Goal: Task Accomplishment & Management: Complete application form

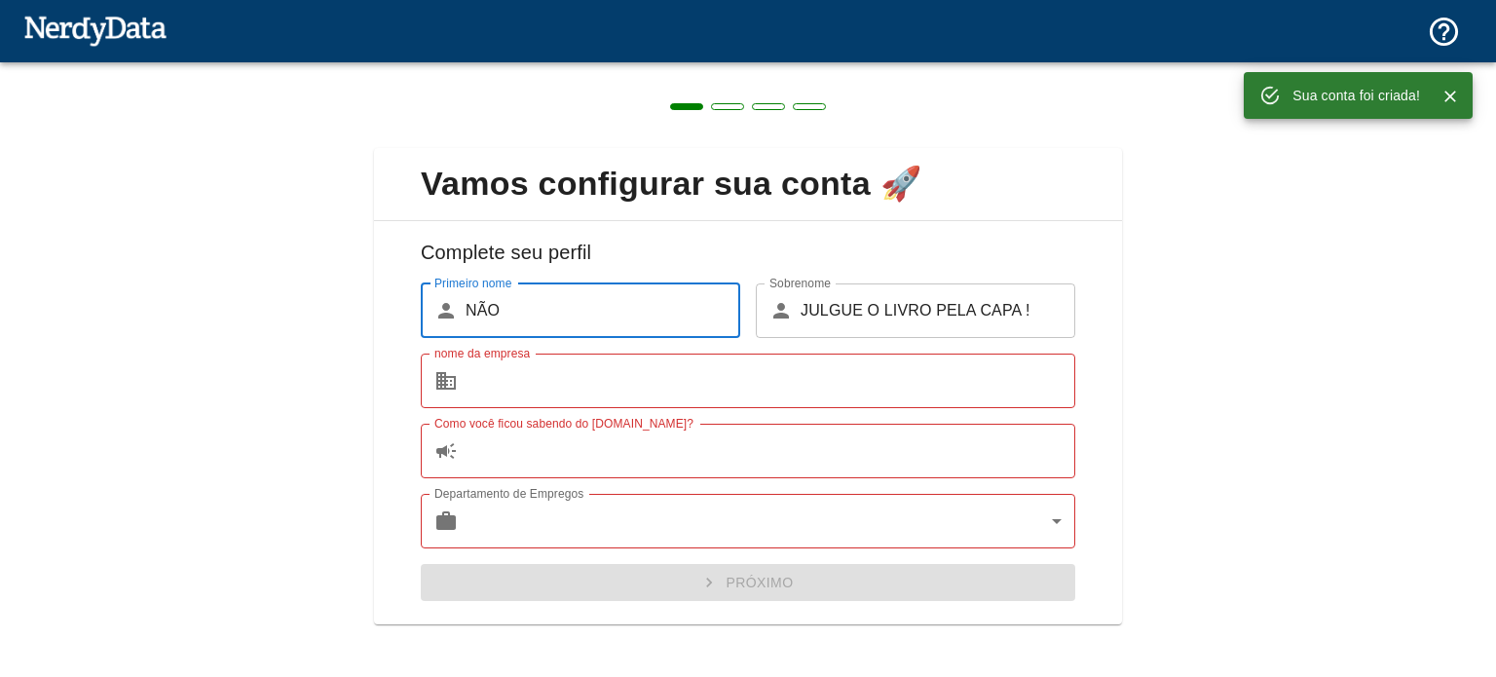
scroll to position [8, 0]
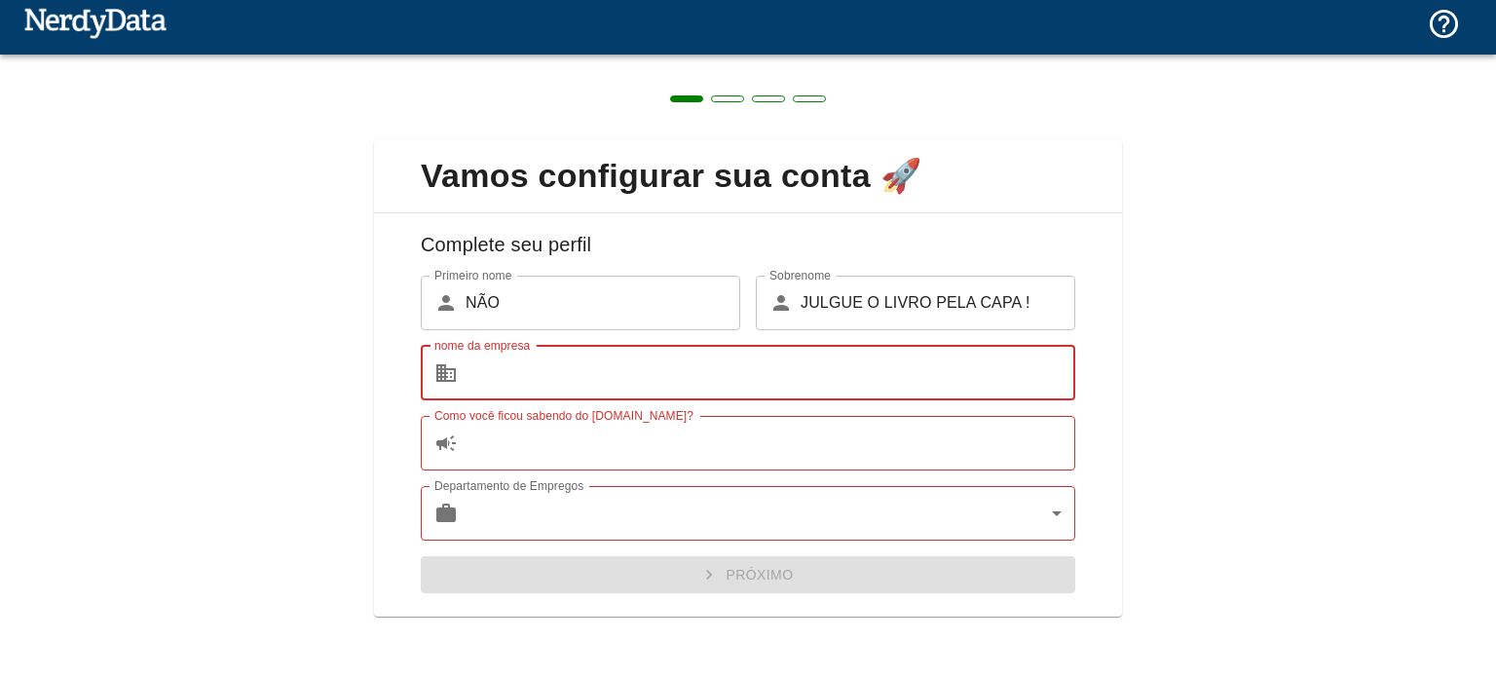
click at [632, 359] on input "nome da empresa" at bounding box center [771, 373] width 610 height 55
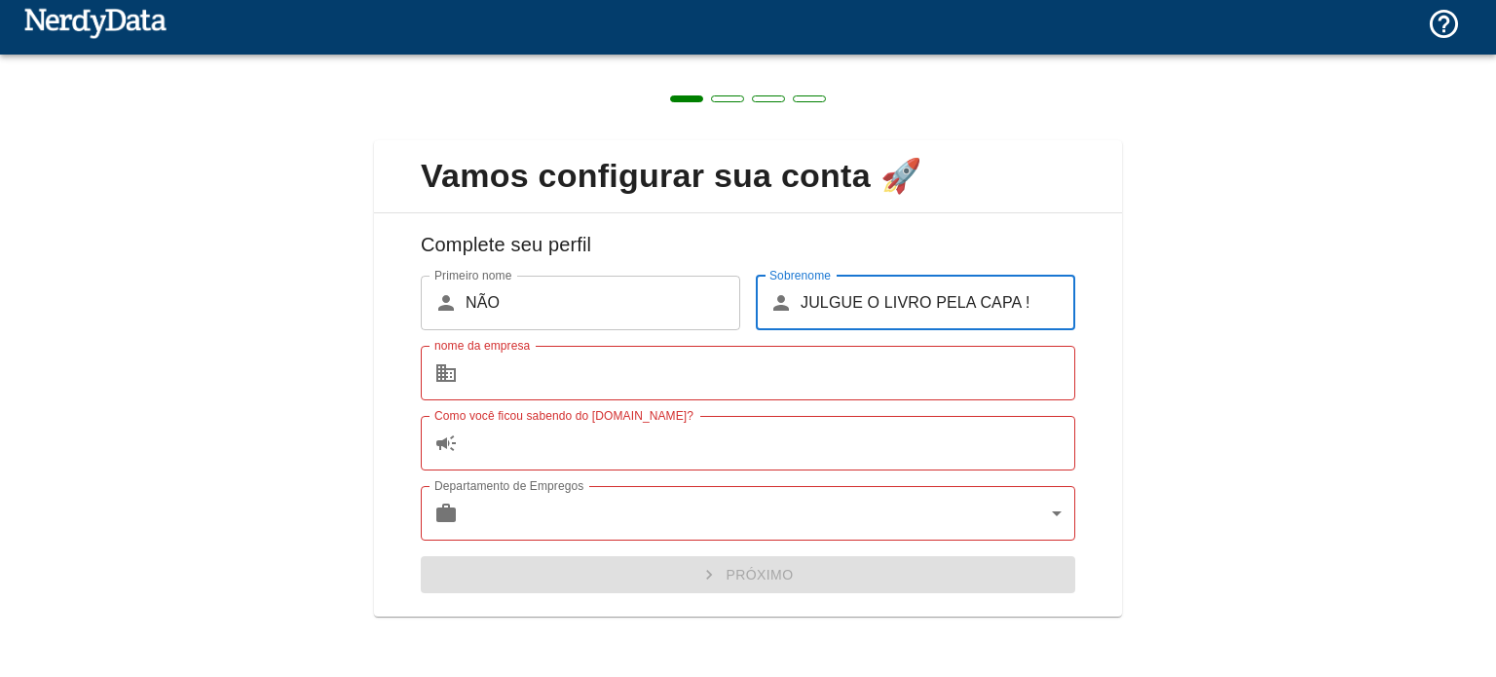
click at [873, 306] on input "JULGUE O LIVRO PELA CAPA !" at bounding box center [938, 303] width 275 height 55
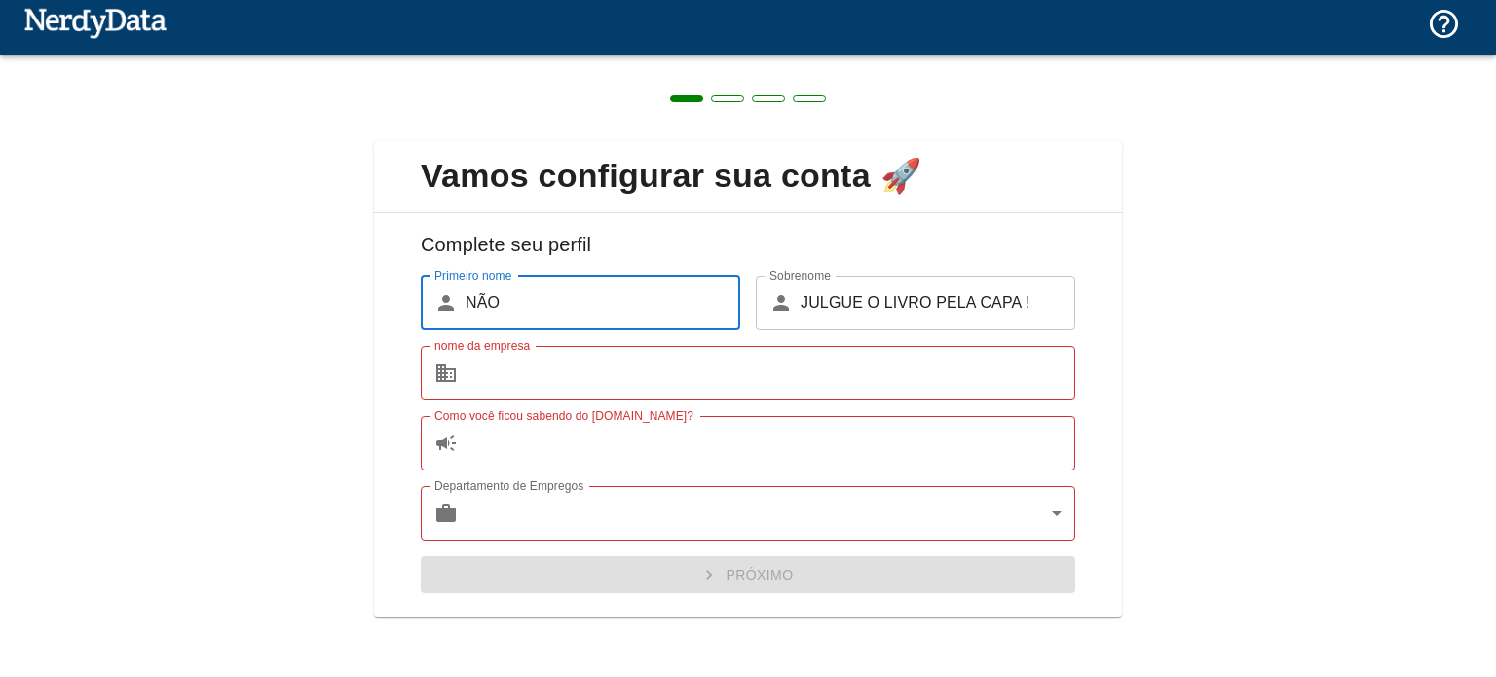
click at [550, 315] on input "NÃO" at bounding box center [603, 303] width 275 height 55
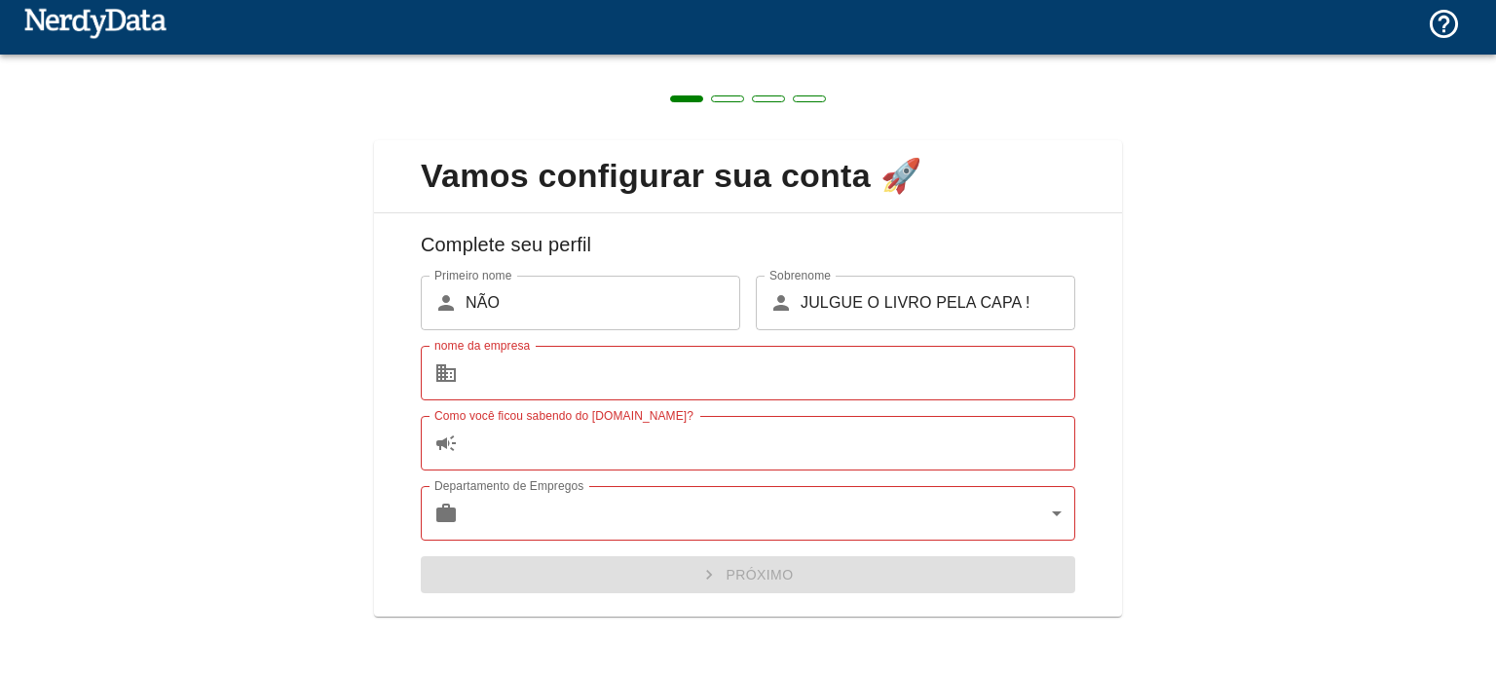
click at [121, 23] on img at bounding box center [94, 22] width 143 height 39
click at [136, 19] on img at bounding box center [94, 22] width 143 height 39
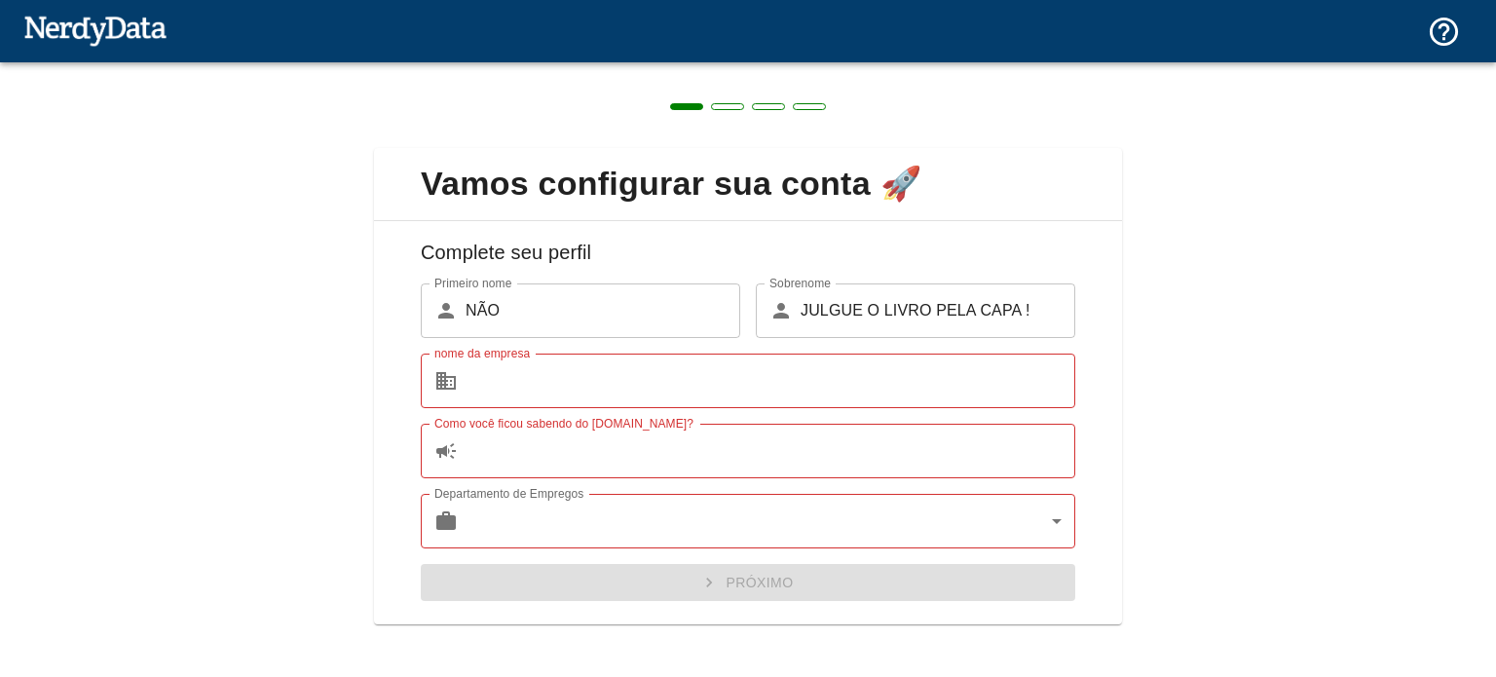
click at [58, 24] on img at bounding box center [94, 30] width 143 height 39
click at [64, 30] on img at bounding box center [94, 30] width 143 height 39
click at [576, 306] on input "NÃO" at bounding box center [603, 310] width 275 height 55
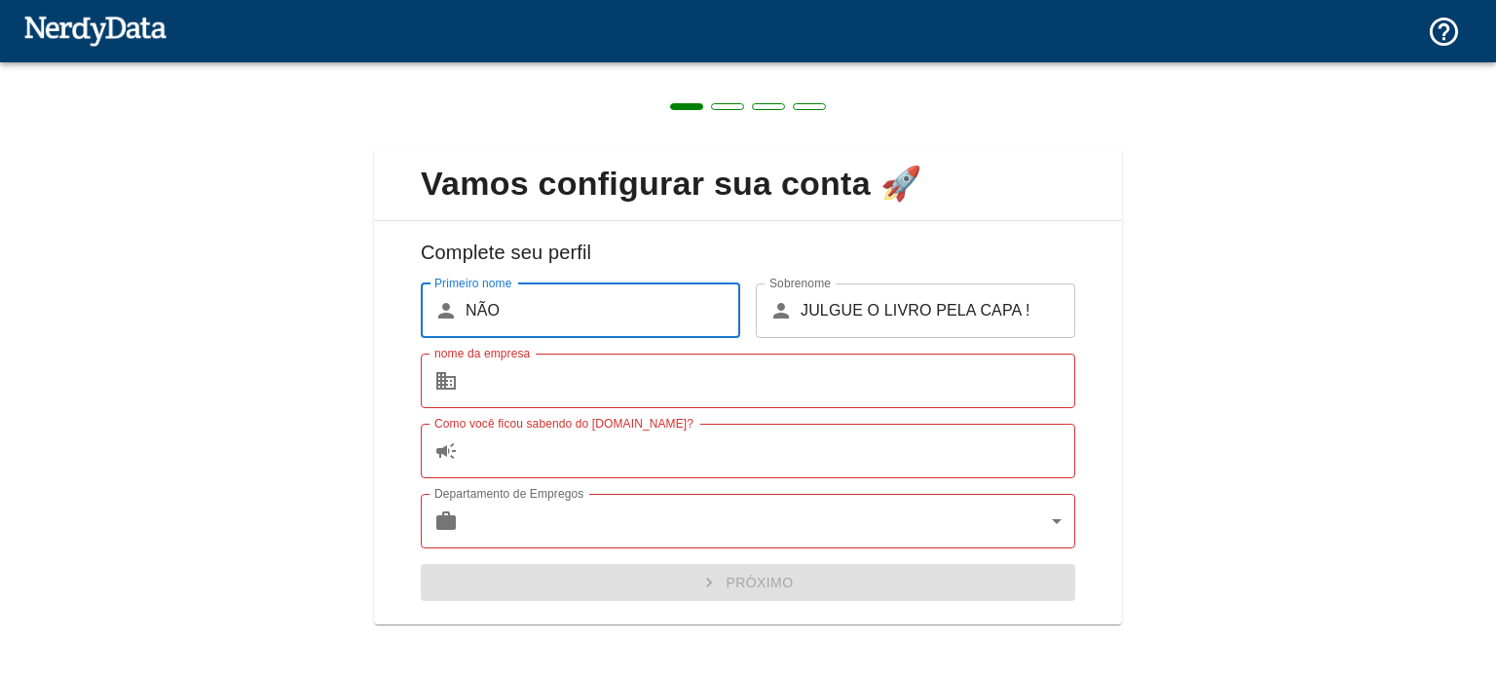
click at [576, 306] on input "NÃO" at bounding box center [603, 310] width 275 height 55
click at [576, 306] on input "jorge" at bounding box center [603, 310] width 275 height 55
type input "jorge"
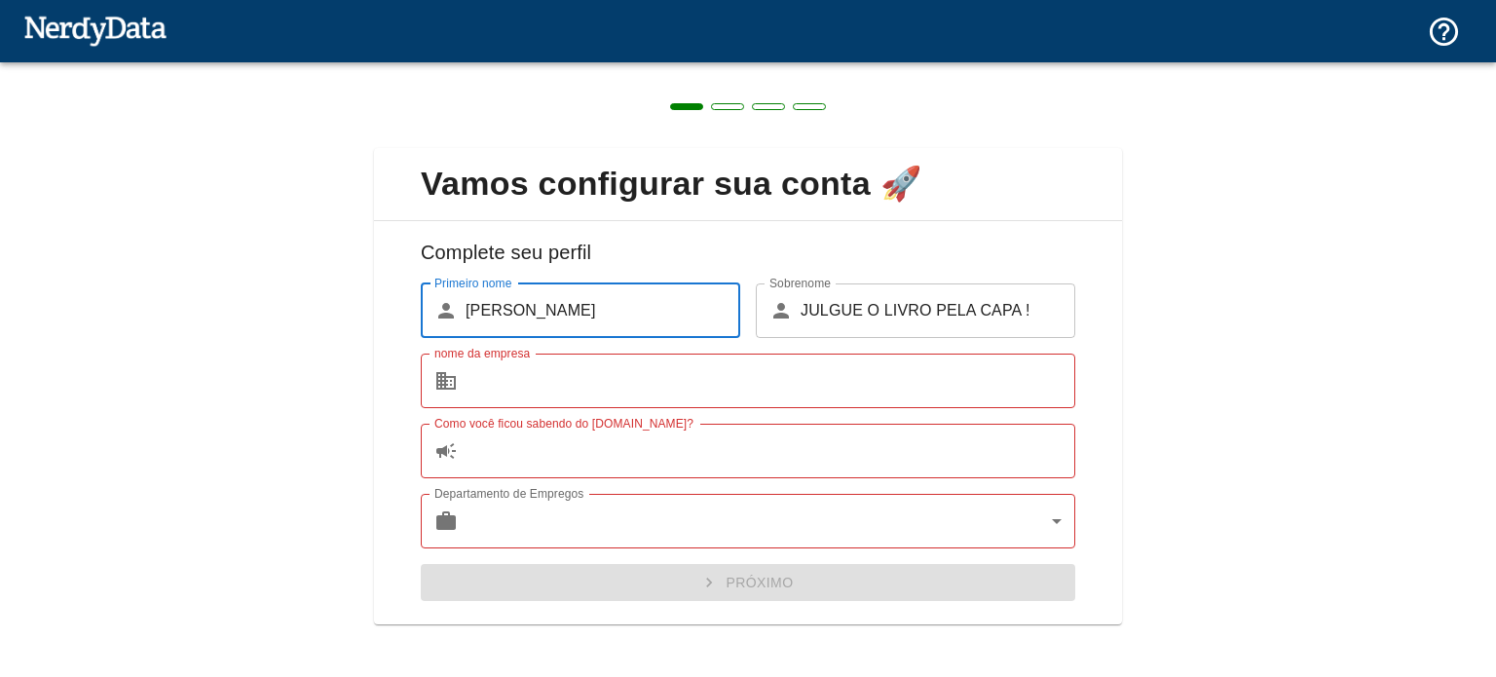
click at [805, 310] on input "JULGUE O LIVRO PELA CAPA !" at bounding box center [938, 310] width 275 height 55
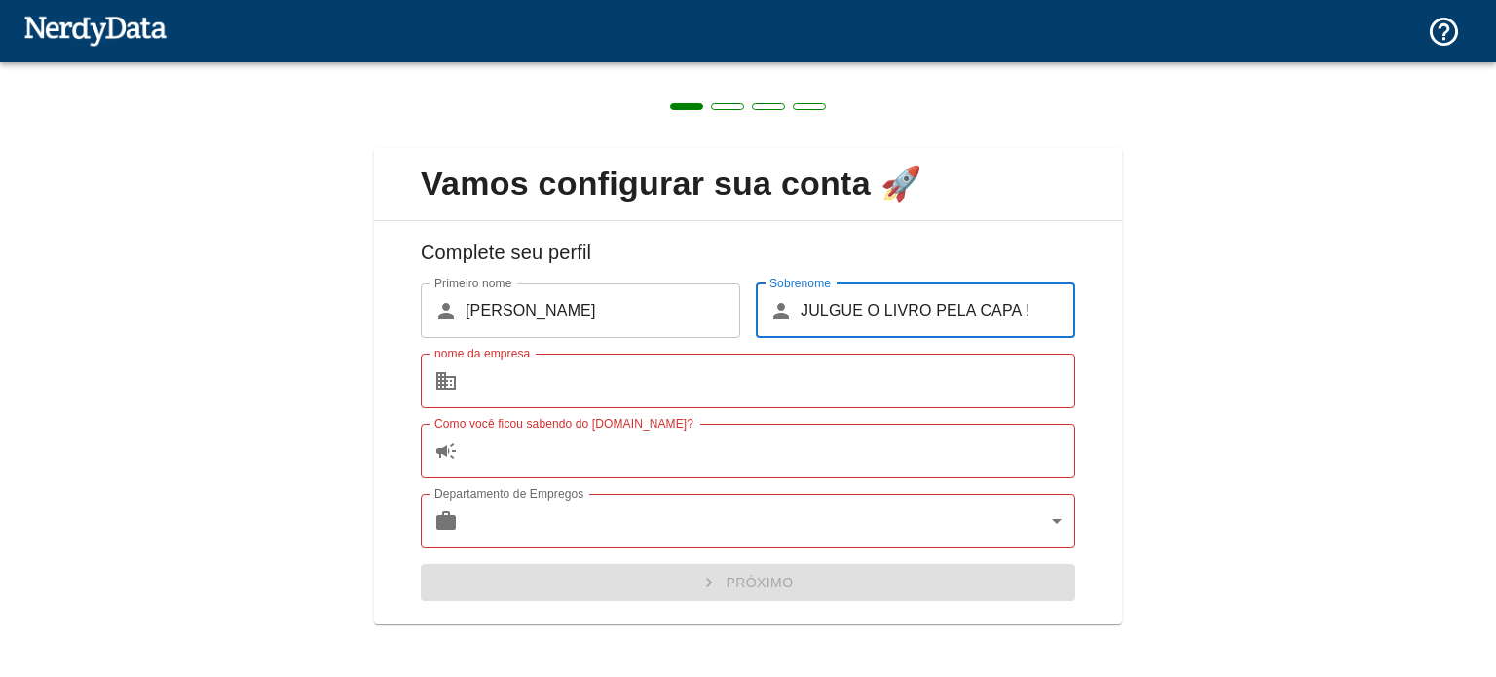
click at [1037, 311] on input "JULGUE O LIVRO PELA CAPA !" at bounding box center [938, 310] width 275 height 55
type input "luis"
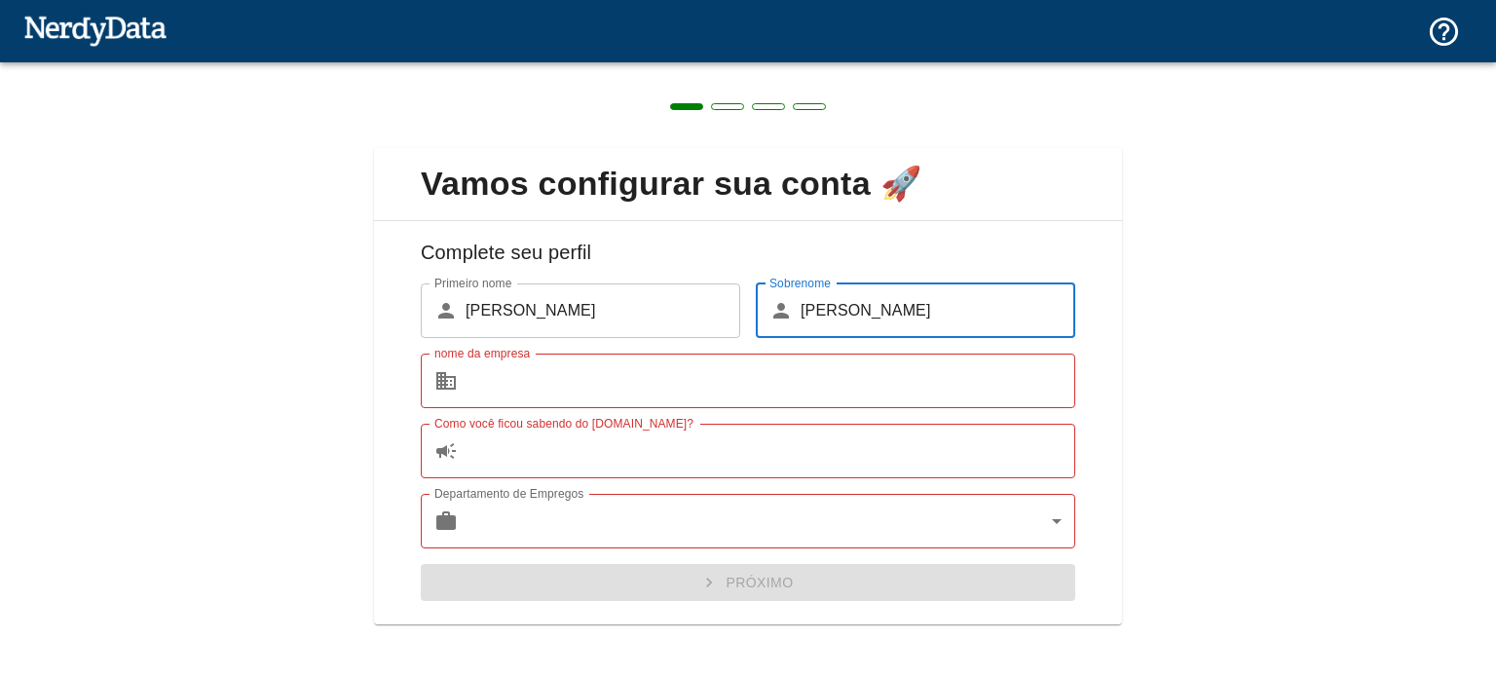
click at [483, 376] on input "nome da empresa" at bounding box center [771, 381] width 610 height 55
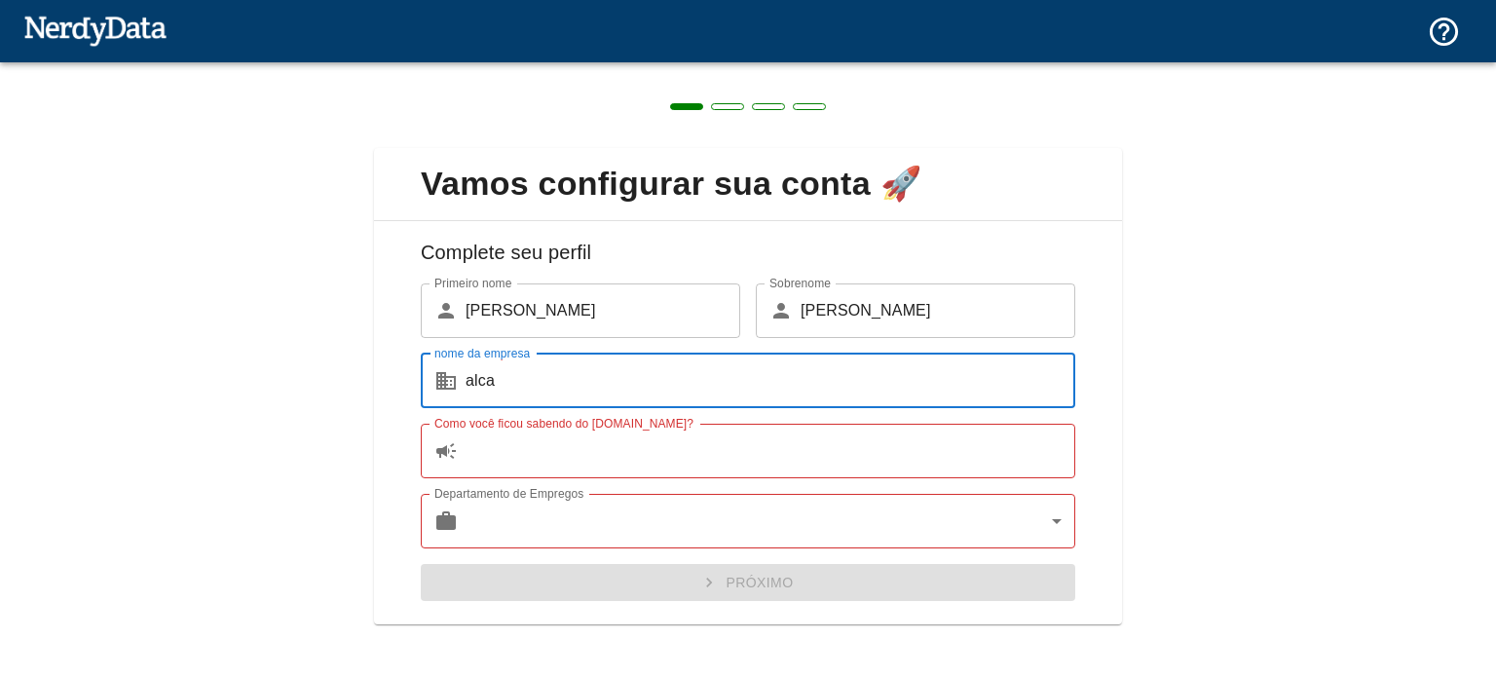
type input "alca"
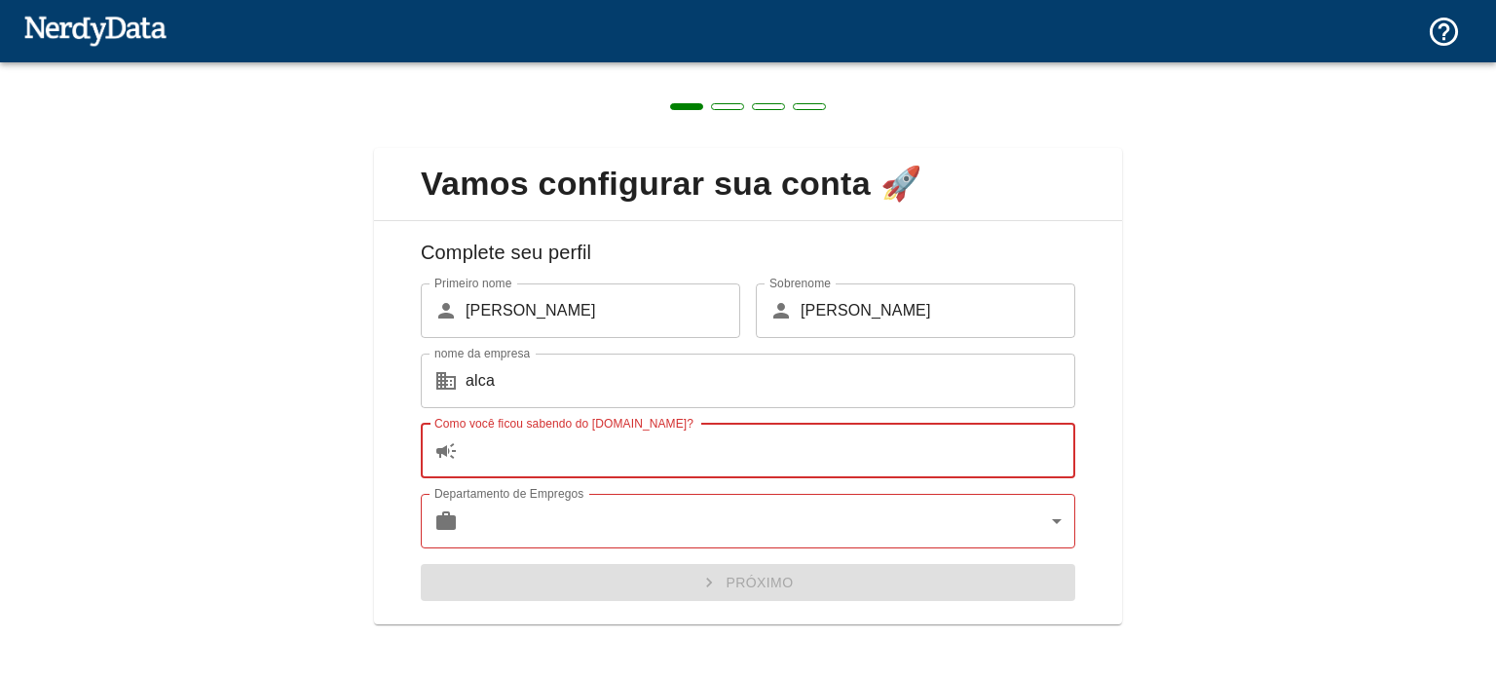
click at [476, 453] on input "Como você ficou sabendo do [DOMAIN_NAME]?" at bounding box center [771, 451] width 610 height 55
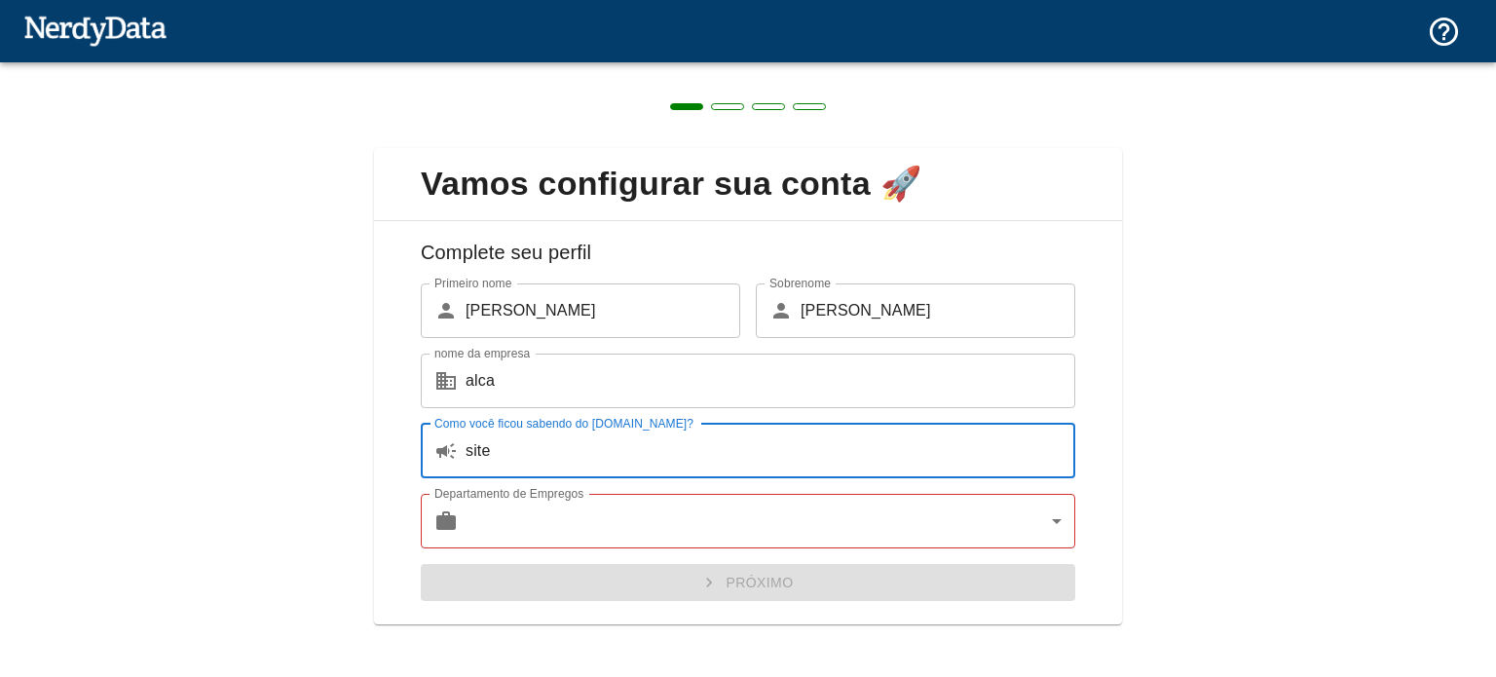
type input "site"
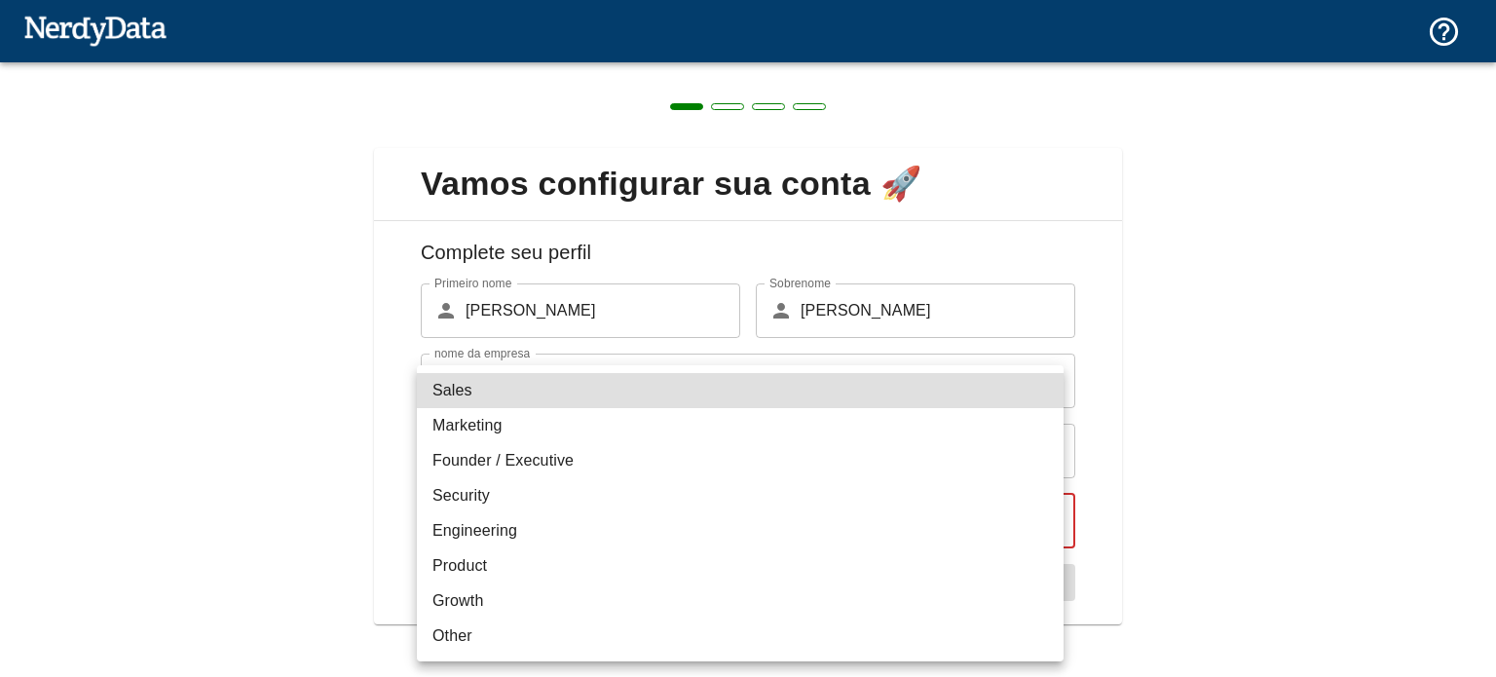
click at [470, 68] on body "Tecnologias Domínios Preços Produtos Criar um relatório Crie uma lista de sites…" at bounding box center [748, 34] width 1496 height 68
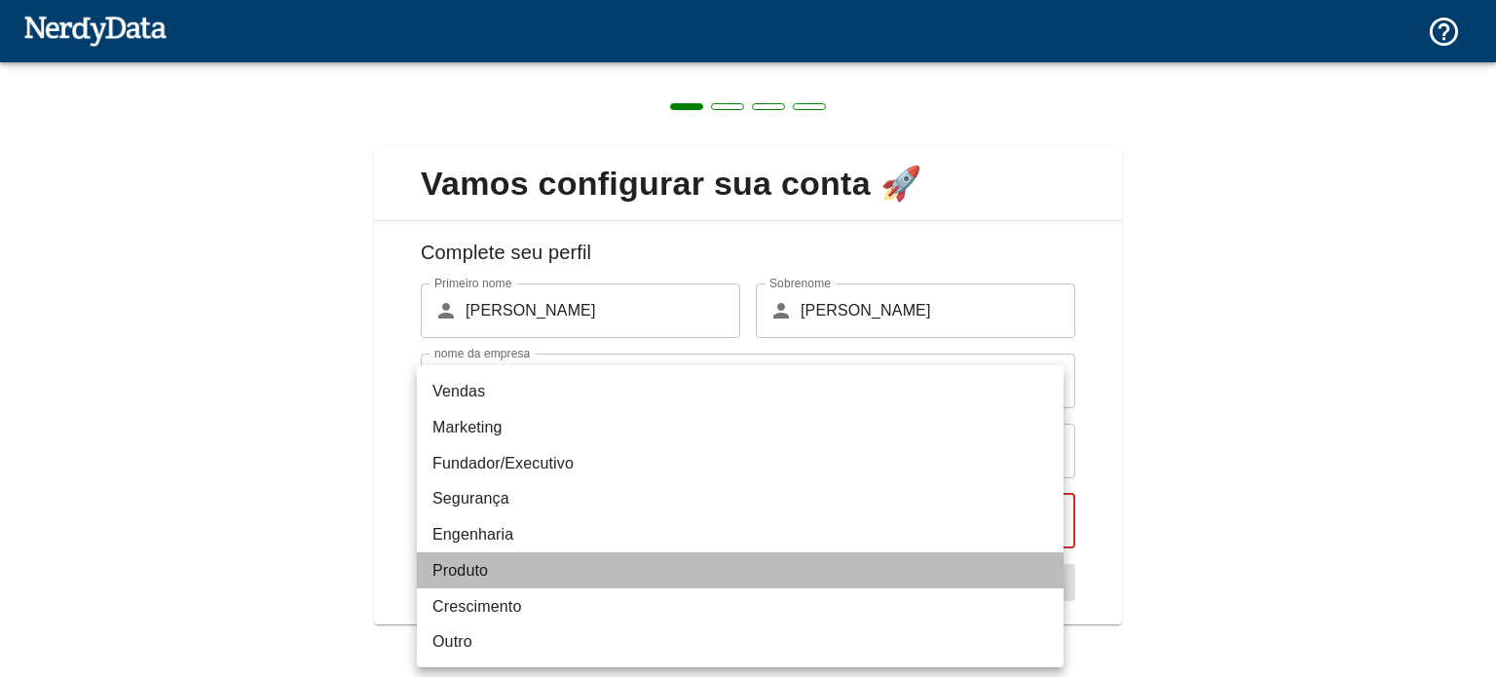
click at [499, 571] on li "Produto" at bounding box center [740, 570] width 647 height 36
type input "product"
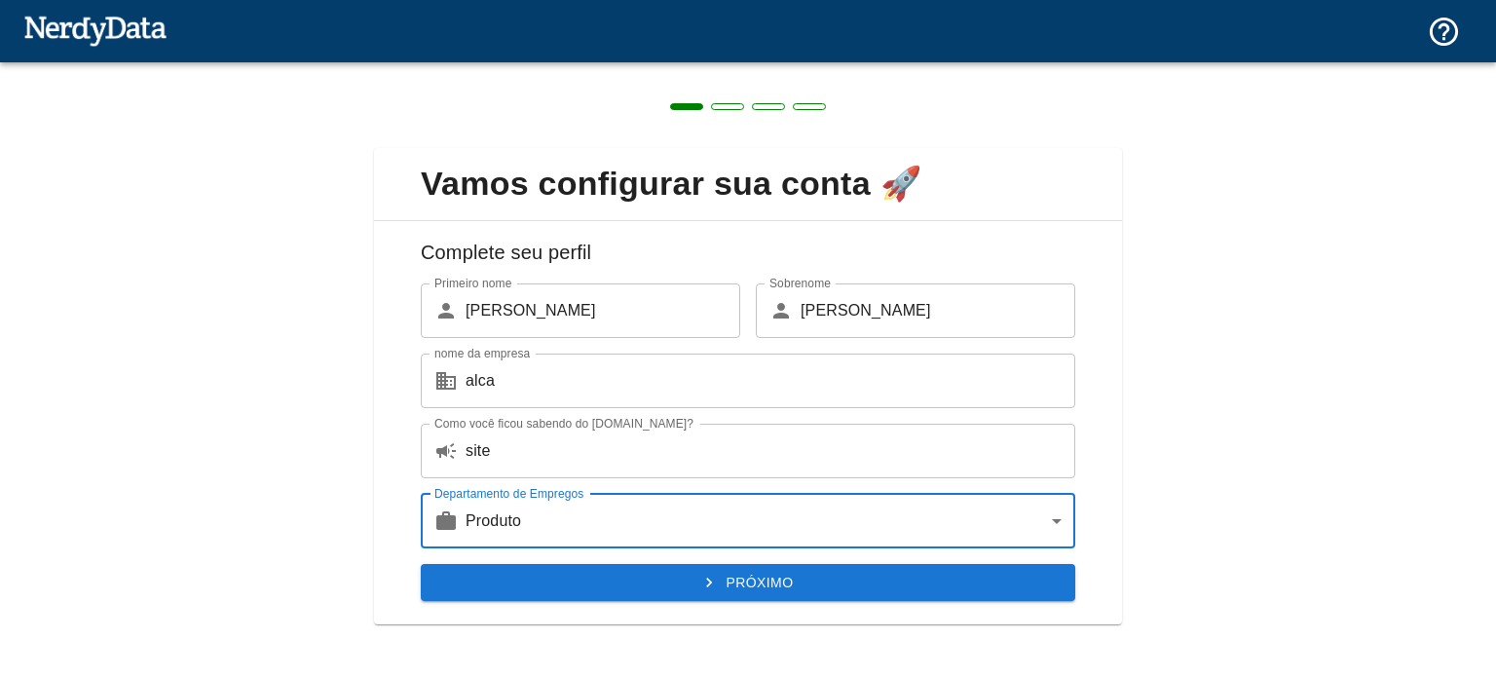
scroll to position [8, 0]
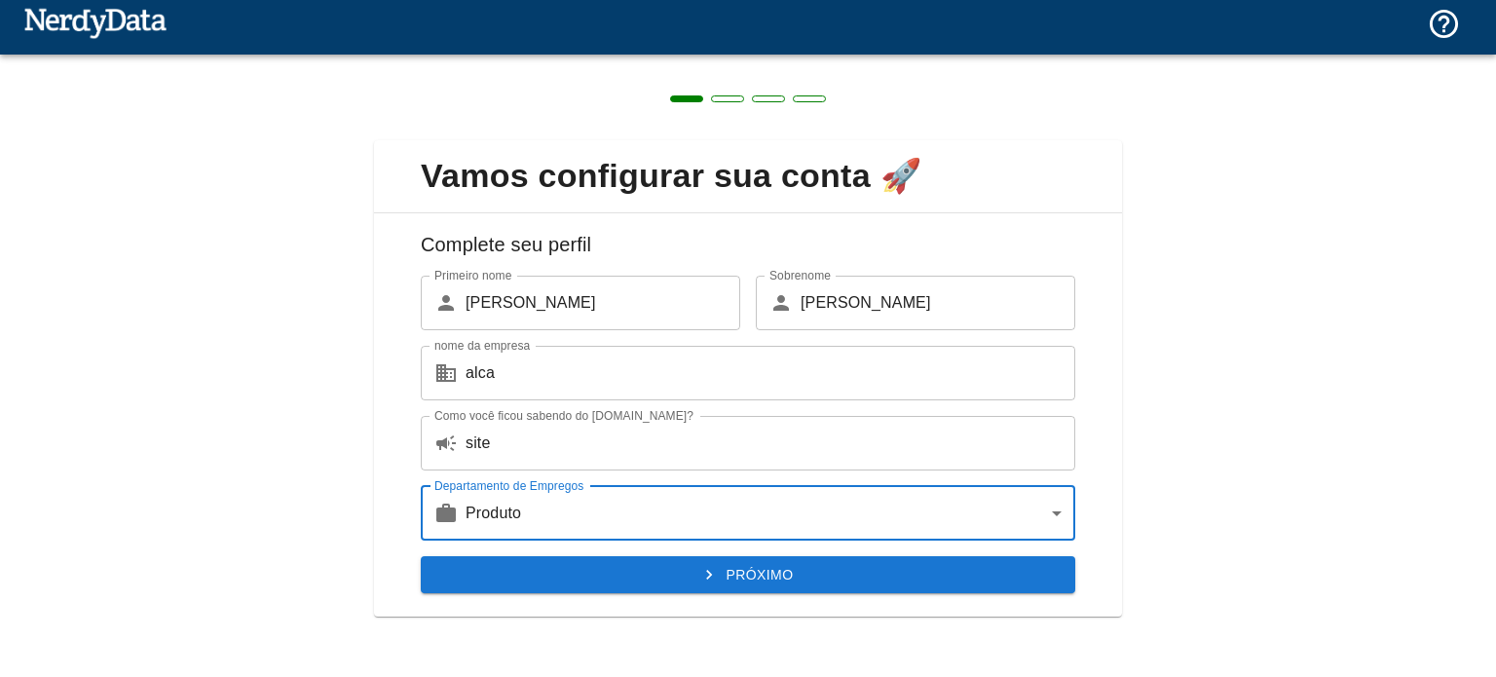
click at [758, 559] on button "Próximo" at bounding box center [748, 574] width 655 height 37
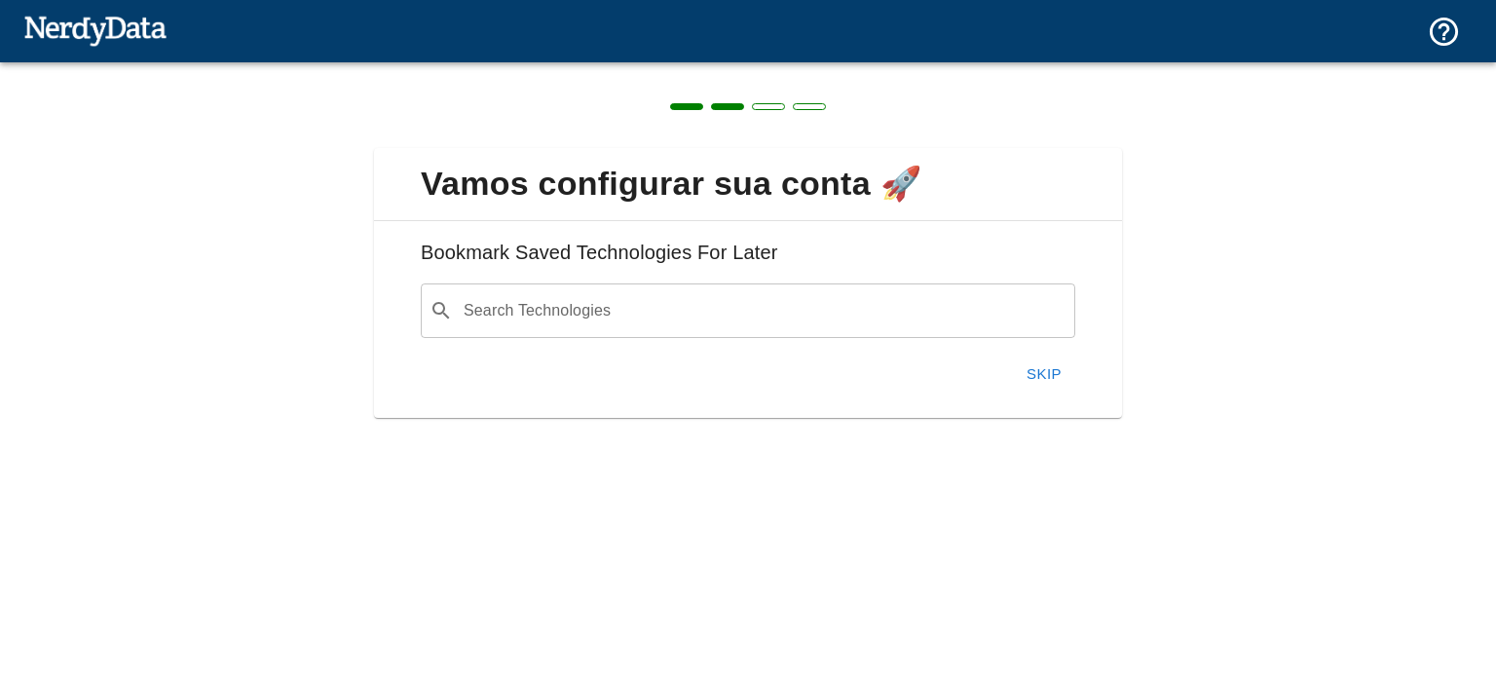
scroll to position [0, 0]
click at [1051, 369] on font "Pular" at bounding box center [1039, 374] width 51 height 17
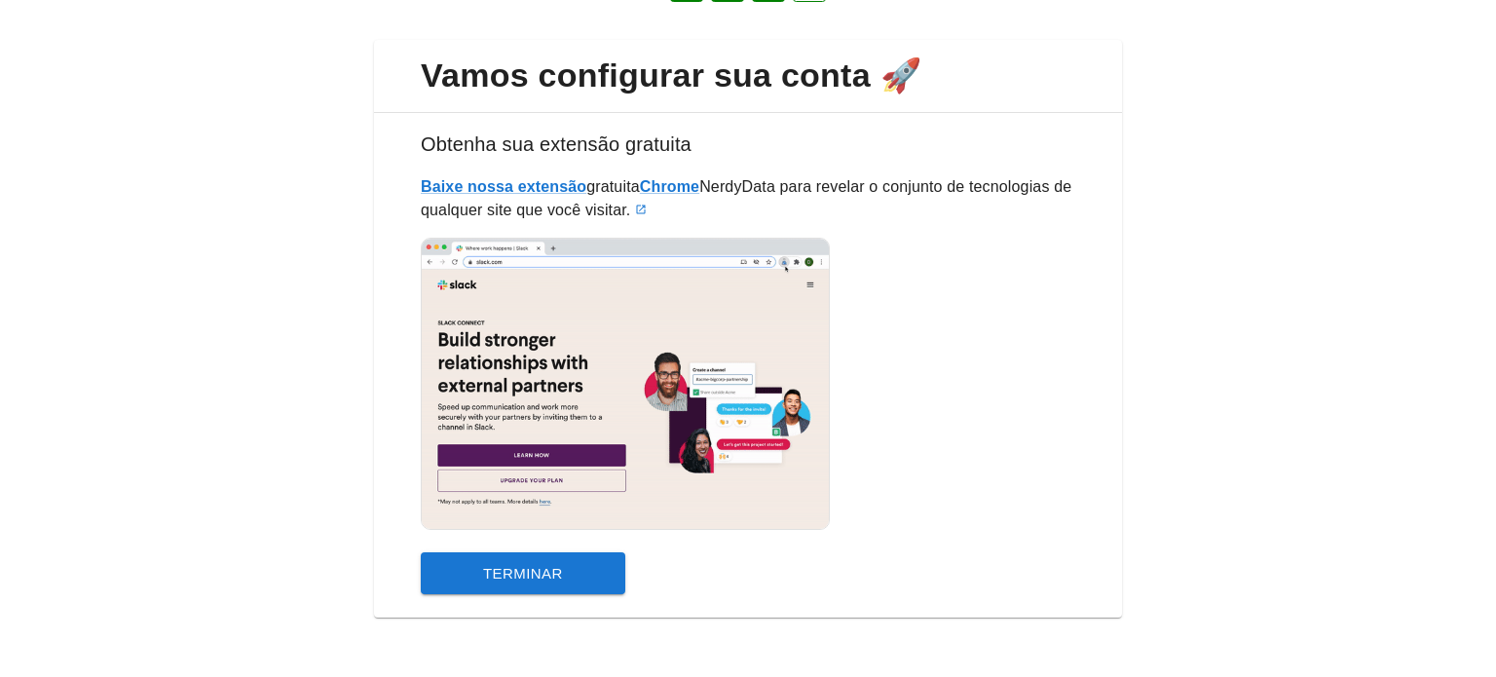
scroll to position [109, 0]
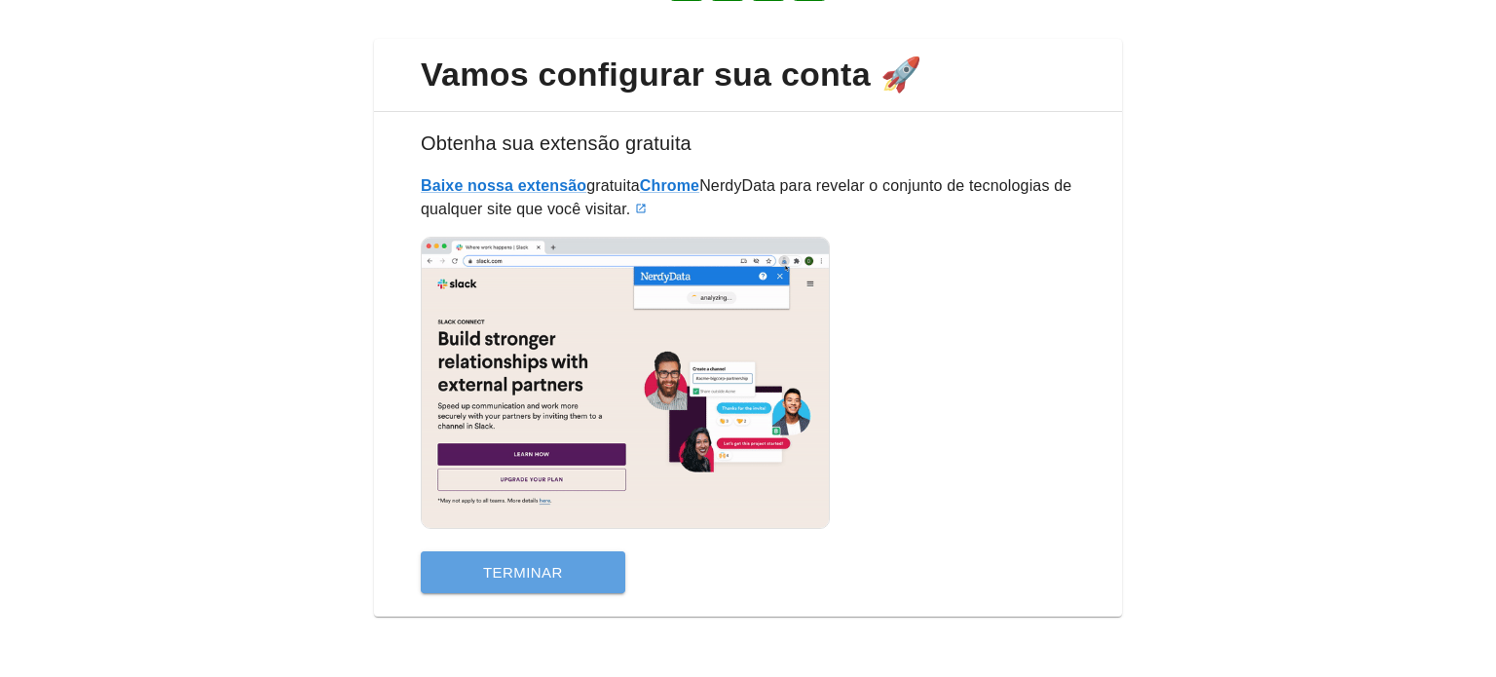
click at [533, 569] on font "Terminar" at bounding box center [523, 572] width 80 height 17
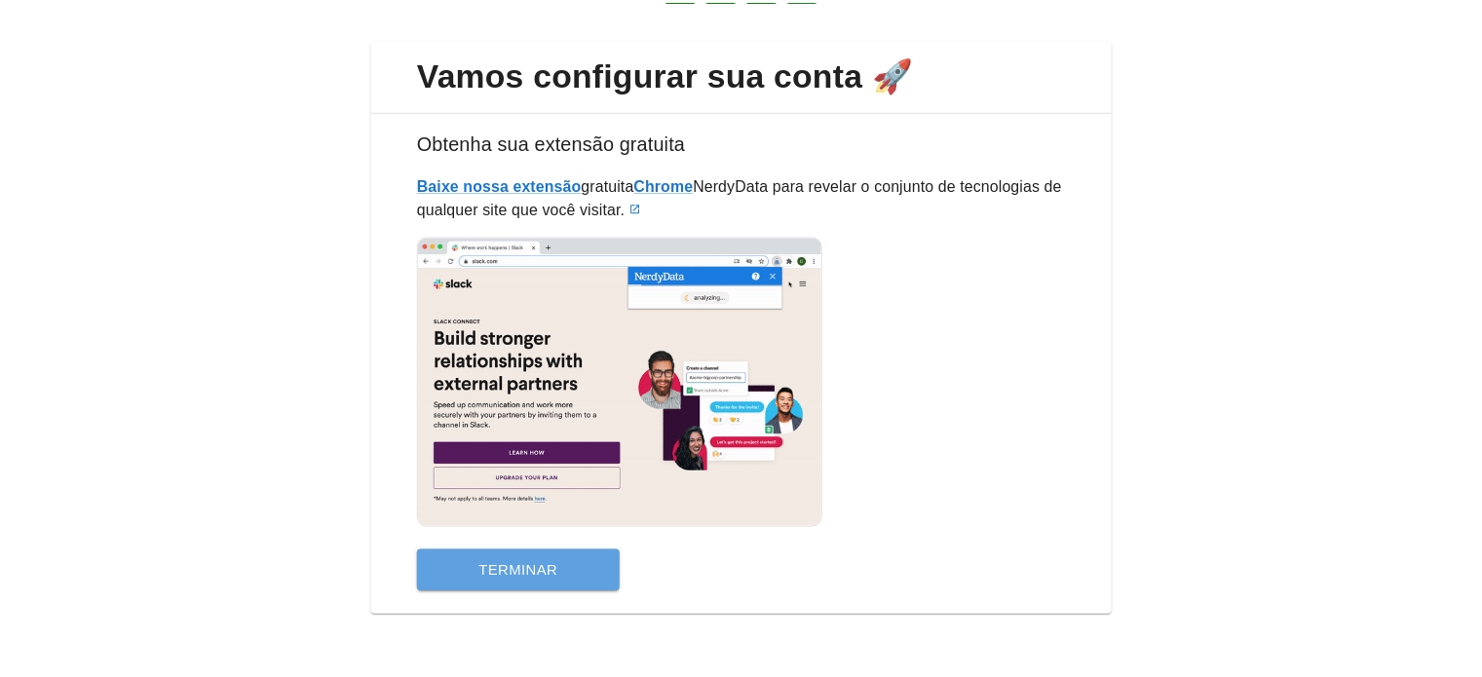
scroll to position [0, 0]
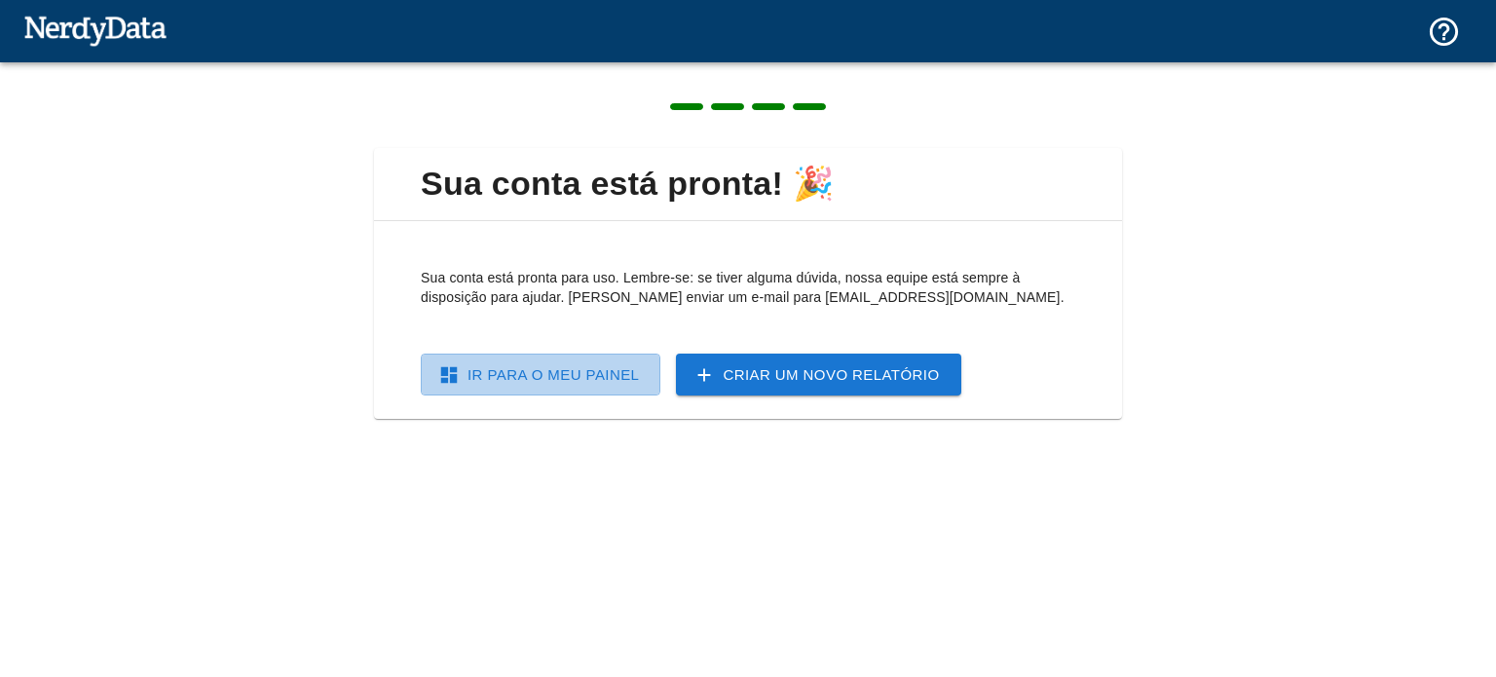
click at [533, 375] on font "Ir para o meu painel" at bounding box center [553, 374] width 171 height 17
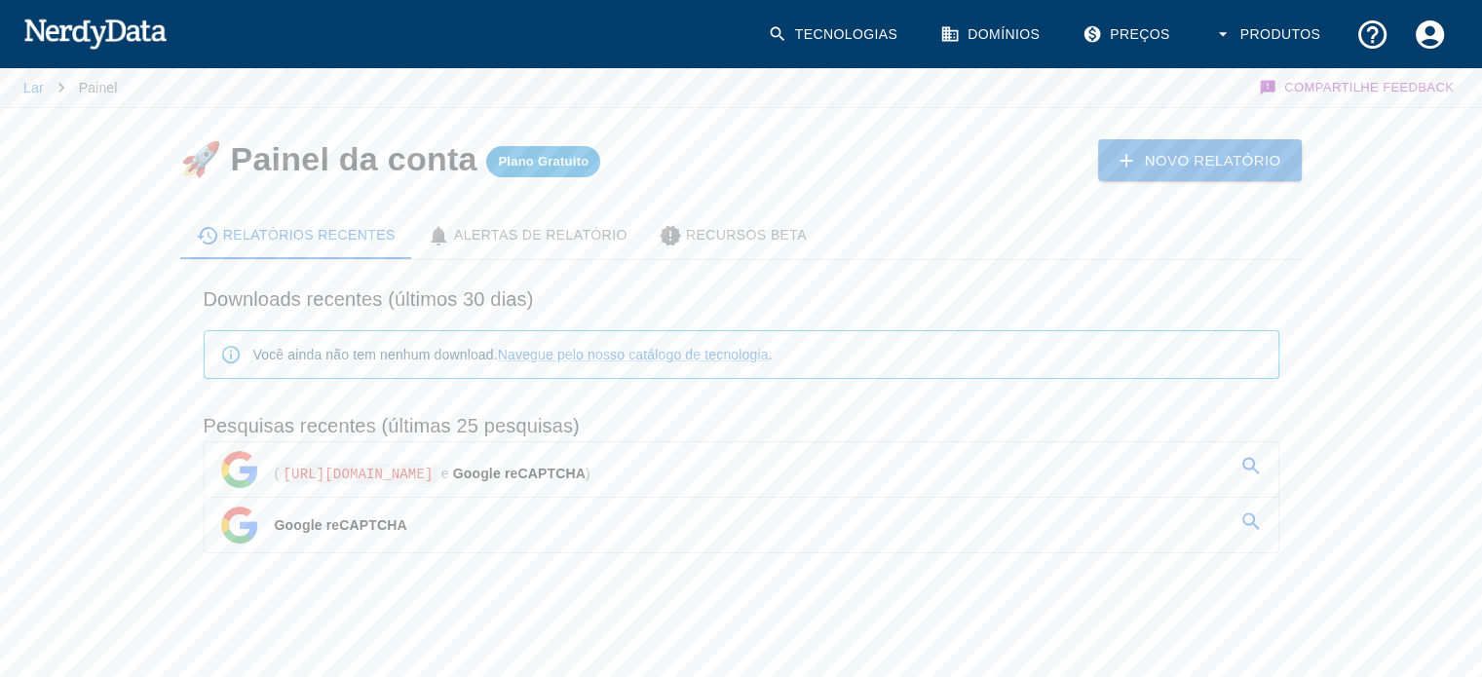
scroll to position [7, 0]
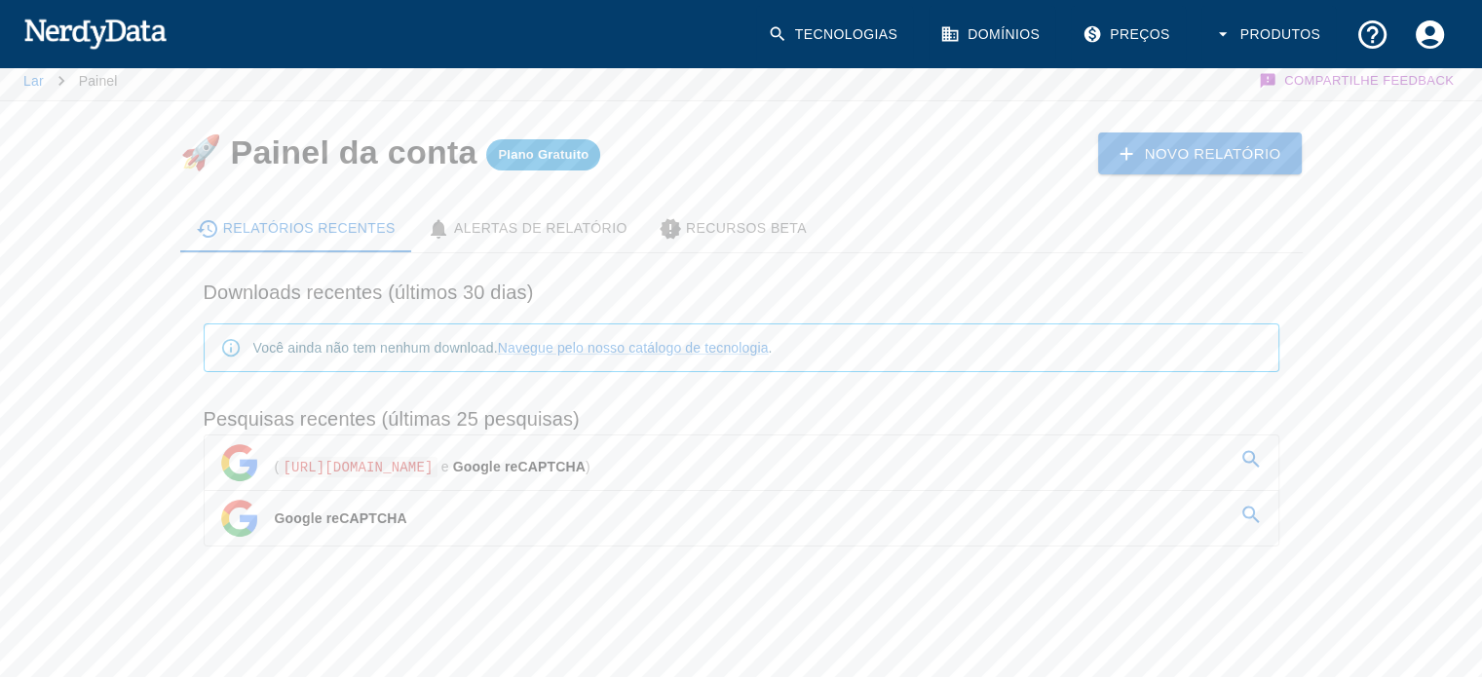
click at [572, 220] on font "Alertas de relatório" at bounding box center [540, 228] width 173 height 16
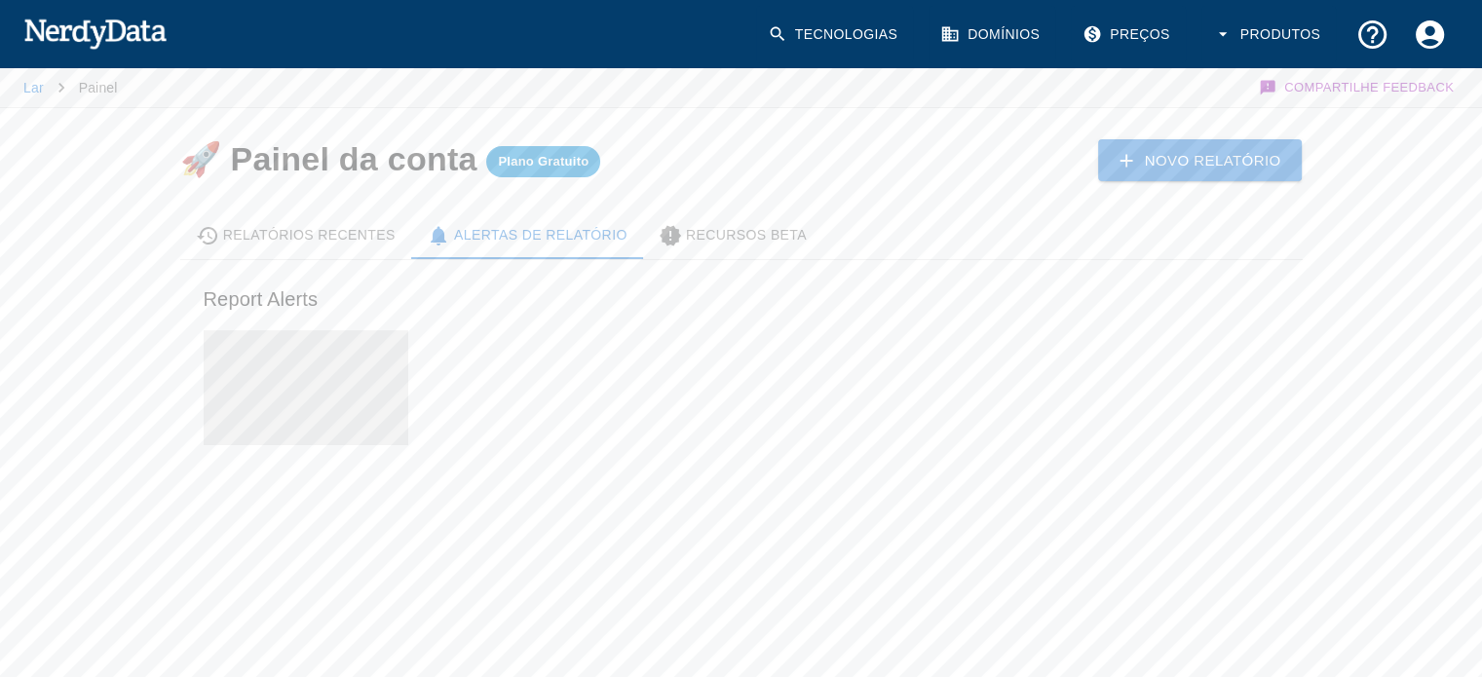
scroll to position [0, 0]
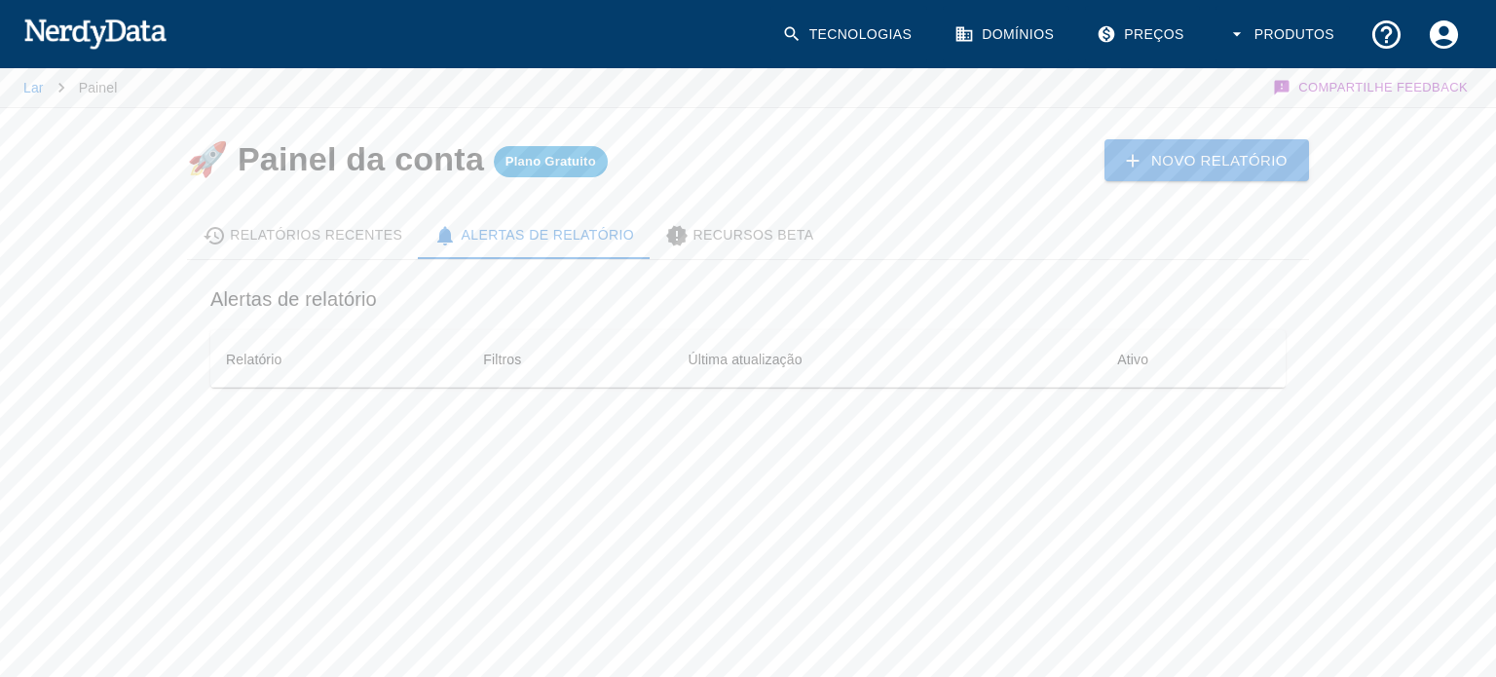
click at [760, 228] on font "Recursos Beta" at bounding box center [753, 235] width 121 height 16
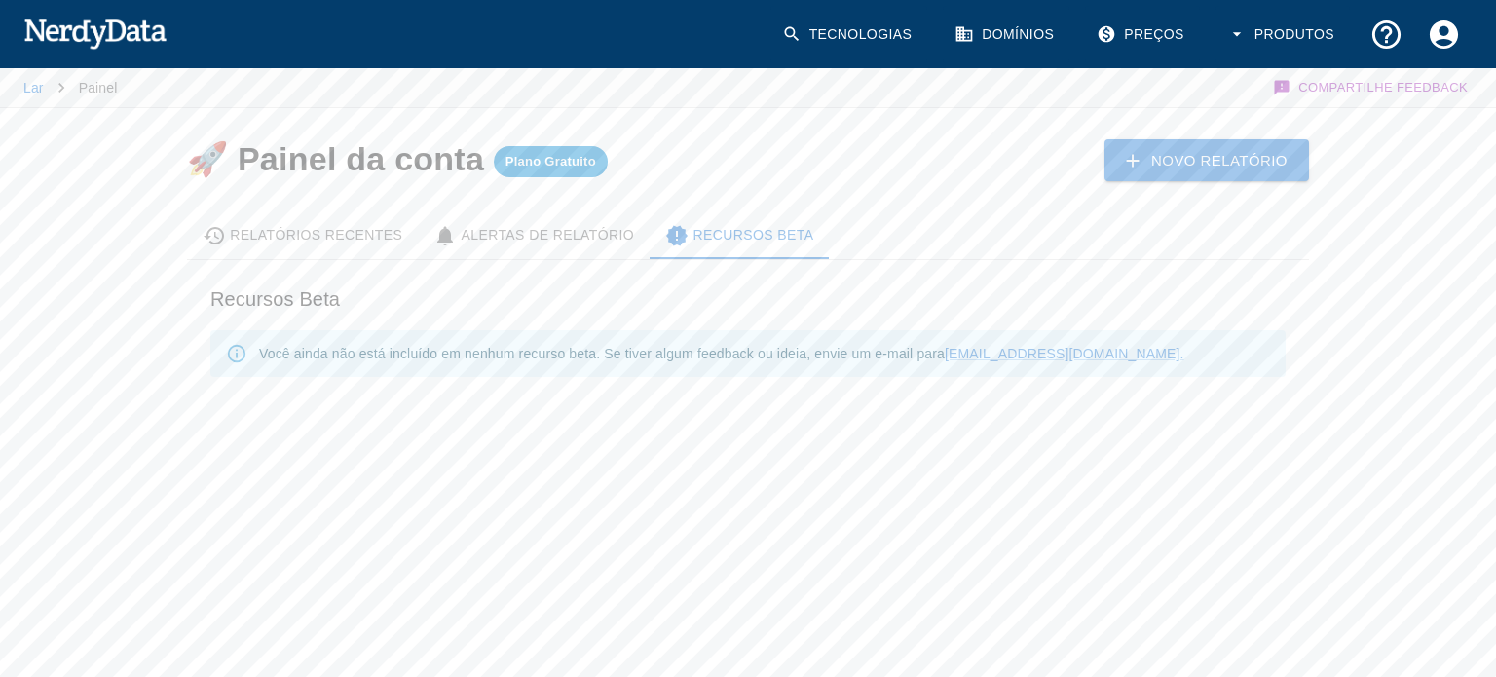
click at [329, 236] on font "Relatórios recentes" at bounding box center [316, 235] width 172 height 16
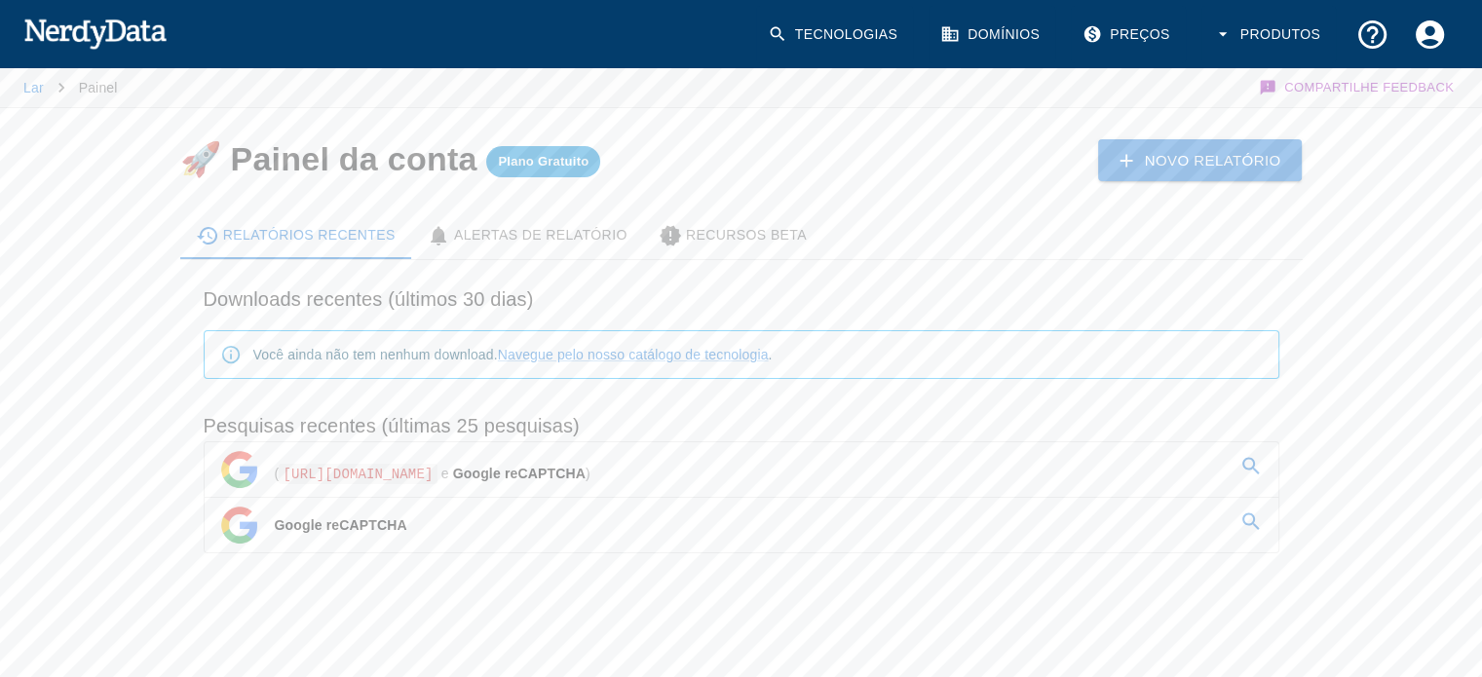
click at [1246, 465] on icon at bounding box center [1250, 466] width 23 height 23
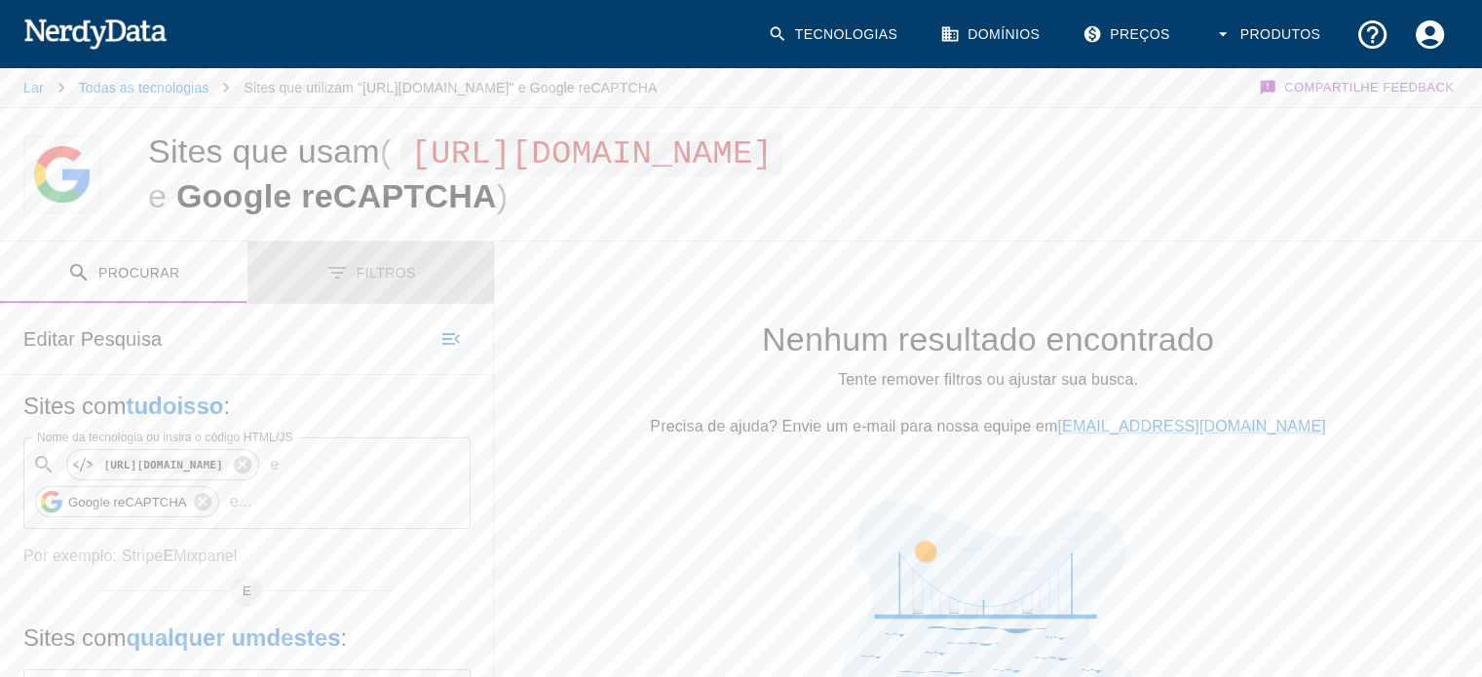
click at [386, 280] on font "Filtros" at bounding box center [386, 272] width 59 height 16
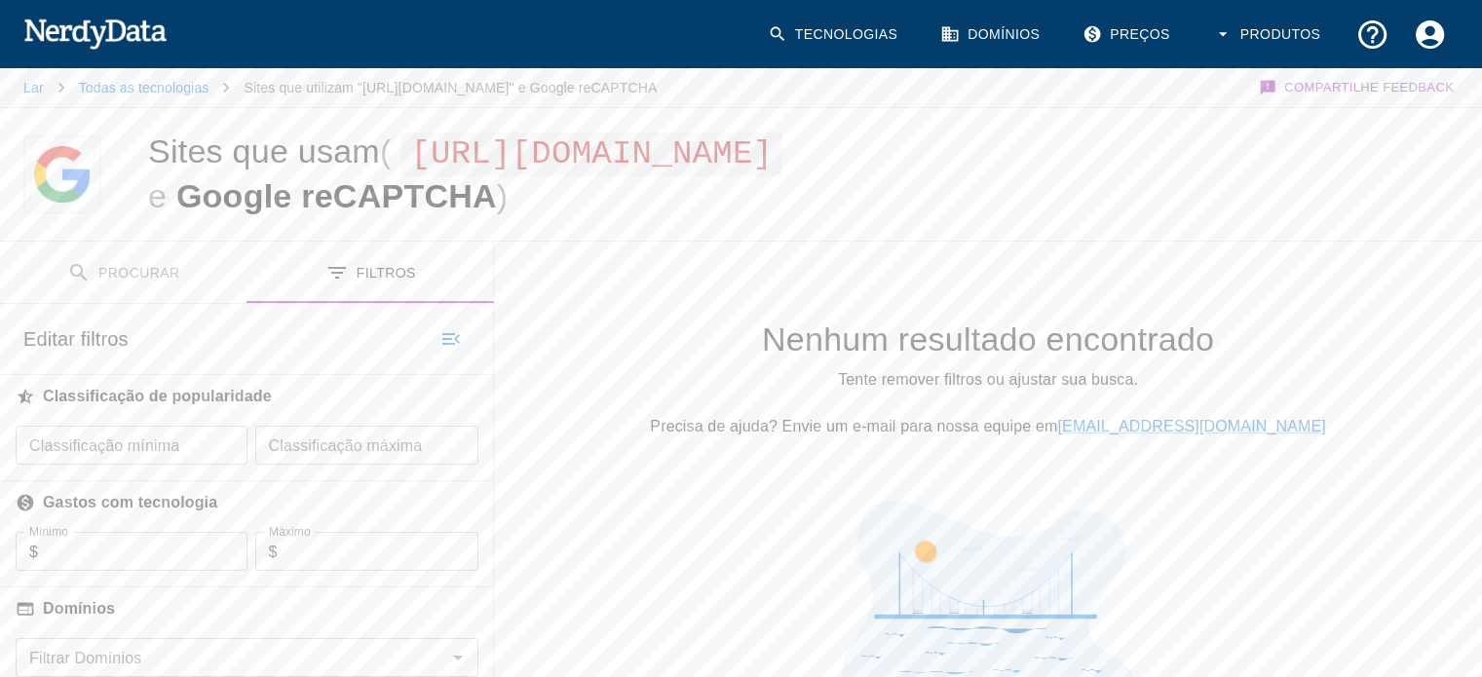
click at [84, 38] on img at bounding box center [94, 33] width 143 height 39
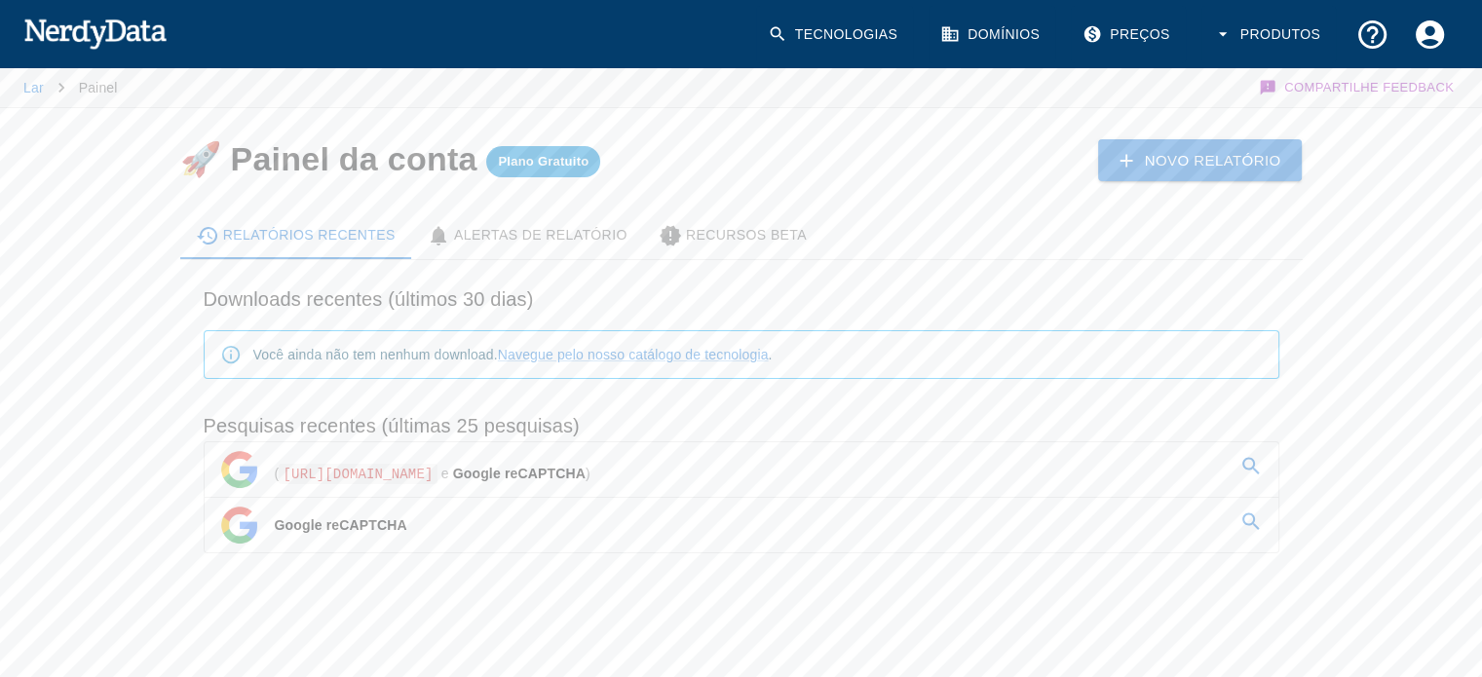
click at [94, 34] on img at bounding box center [94, 33] width 143 height 39
click at [530, 157] on font "Plano Gratuito" at bounding box center [543, 161] width 91 height 15
